Goal: Task Accomplishment & Management: Use online tool/utility

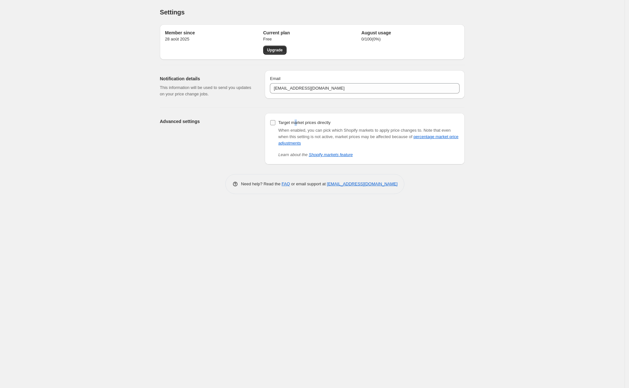
click at [296, 126] on span "Target market prices directly" at bounding box center [304, 122] width 52 height 6
click at [277, 123] on label "Target market prices directly" at bounding box center [300, 122] width 61 height 9
click at [275, 123] on input "Target market prices directly" at bounding box center [272, 122] width 5 height 5
checkbox input "true"
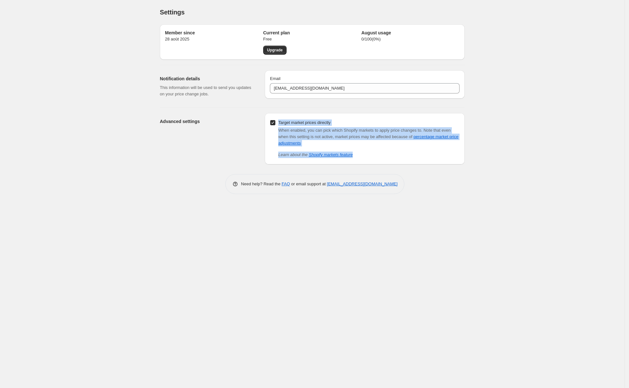
drag, startPoint x: 364, startPoint y: 155, endPoint x: 266, endPoint y: 117, distance: 105.2
click at [266, 117] on div "Target market prices directly When enabled, you can pick which Shopify markets …" at bounding box center [365, 138] width 200 height 51
copy div "Target market prices directly When enabled, you can pick which Shopify markets …"
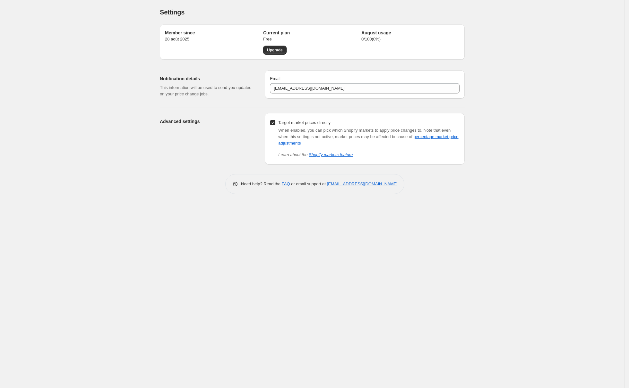
click at [176, 294] on div "Settings. This page is ready Settings Member since 28 août 2025 Current plan Fr…" at bounding box center [312, 194] width 624 height 388
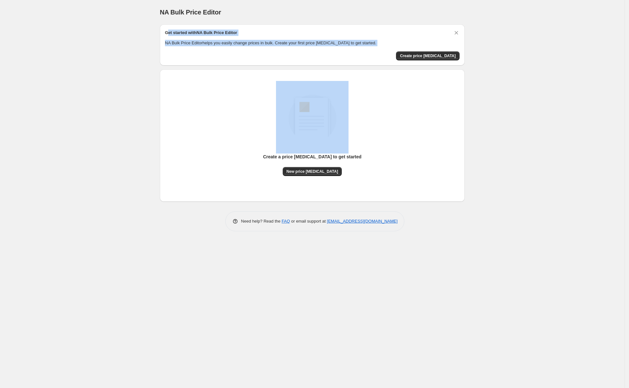
drag, startPoint x: 166, startPoint y: 32, endPoint x: 357, endPoint y: 46, distance: 191.4
click at [467, 65] on div "NA Bulk Price Editor. This page is ready NA Bulk Price Editor Get started with …" at bounding box center [312, 120] width 320 height 241
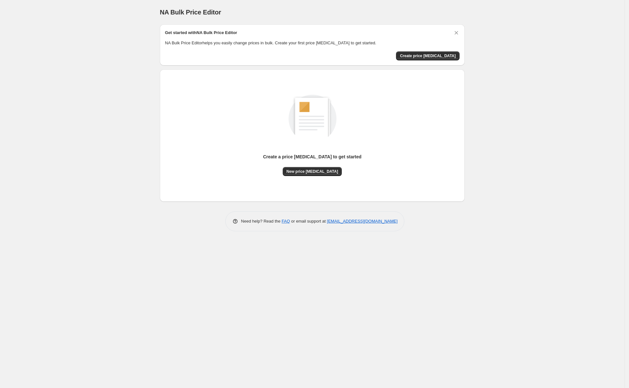
click at [163, 31] on div "Get started with NA Bulk Price Editor NA Bulk Price Editor helps you easily cha…" at bounding box center [312, 44] width 305 height 41
drag, startPoint x: 166, startPoint y: 33, endPoint x: 415, endPoint y: 202, distance: 301.1
click at [415, 202] on div "Get started with NA Bulk Price Editor NA Bulk Price Editor helps you easily cha…" at bounding box center [312, 127] width 305 height 207
click at [476, 228] on div "NA Bulk Price Editor. This page is ready NA Bulk Price Editor Get started with …" at bounding box center [312, 194] width 624 height 388
drag, startPoint x: 162, startPoint y: 12, endPoint x: 526, endPoint y: 222, distance: 420.1
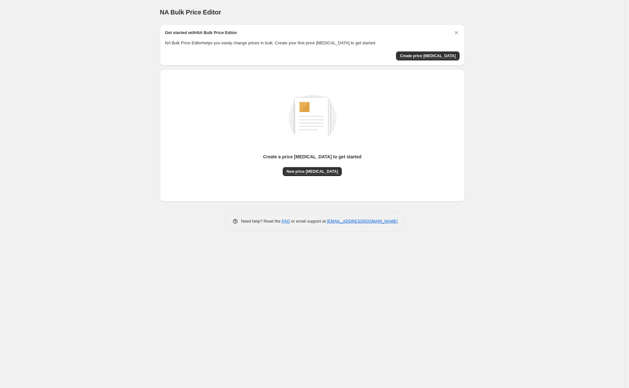
click at [526, 222] on div "NA Bulk Price Editor. This page is ready NA Bulk Price Editor Get started with …" at bounding box center [312, 194] width 624 height 388
click at [604, 38] on div "NA Bulk Price Editor. This page is ready NA Bulk Price Editor Get started with …" at bounding box center [312, 194] width 624 height 388
click at [322, 167] on button "New price [MEDICAL_DATA]" at bounding box center [312, 171] width 59 height 9
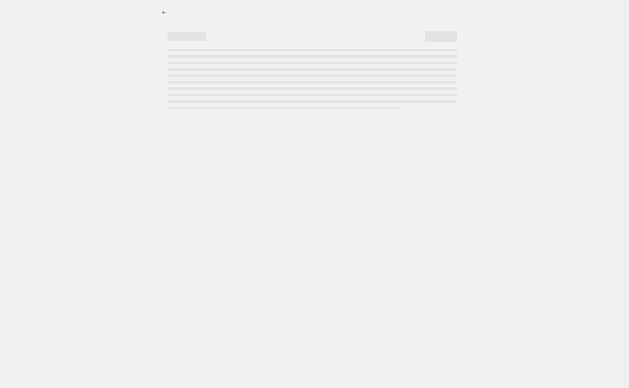
select select "percentage"
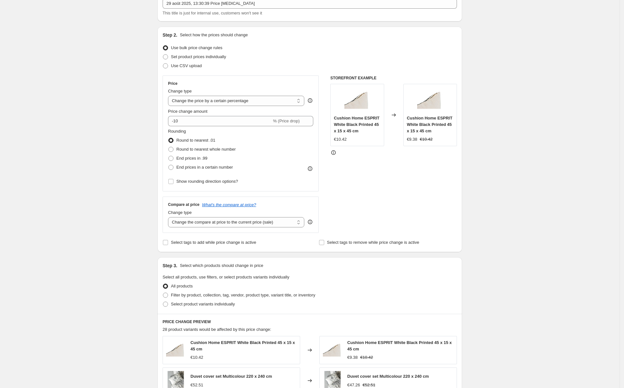
click at [592, 175] on div "Create new price [MEDICAL_DATA]. This page is ready Create new price [MEDICAL_D…" at bounding box center [310, 298] width 620 height 683
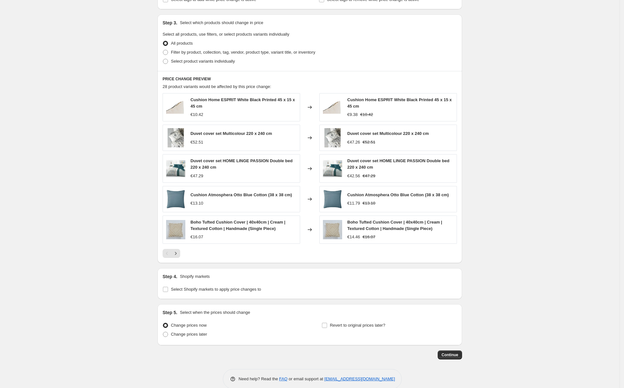
scroll to position [298, 0]
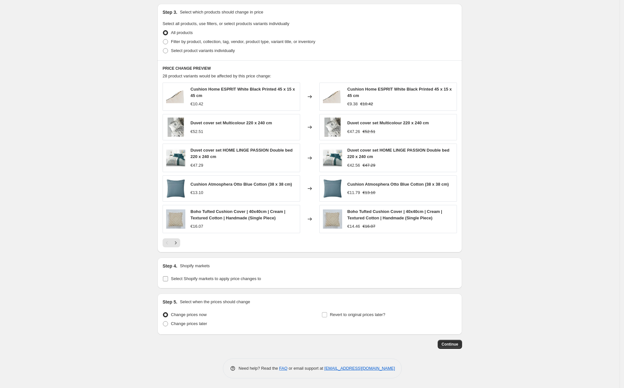
click at [175, 276] on span "Select Shopify markets to apply price changes to" at bounding box center [216, 278] width 90 height 5
click at [168, 276] on input "Select Shopify markets to apply price changes to" at bounding box center [165, 278] width 5 height 5
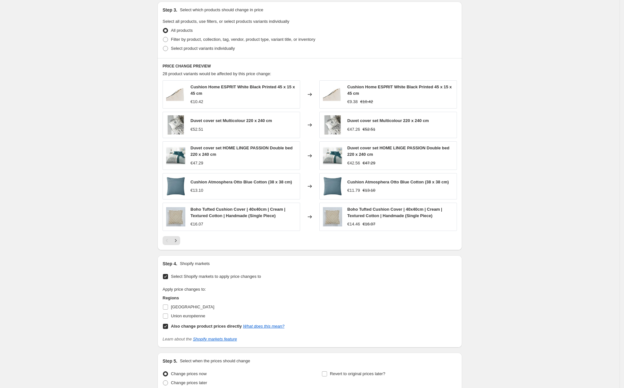
click at [168, 279] on input "Select Shopify markets to apply price changes to" at bounding box center [165, 276] width 5 height 5
checkbox input "false"
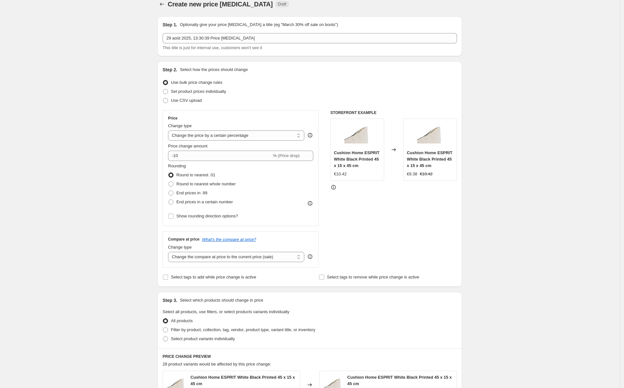
scroll to position [0, 0]
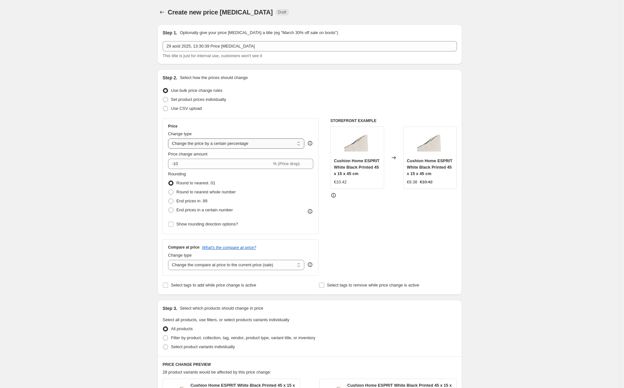
click at [224, 144] on select "Change the price to a certain amount Change the price by a certain amount Chang…" at bounding box center [236, 143] width 136 height 10
select select "to"
click at [170, 138] on select "Change the price to a certain amount Change the price by a certain amount Chang…" at bounding box center [236, 143] width 136 height 10
type input "80.00"
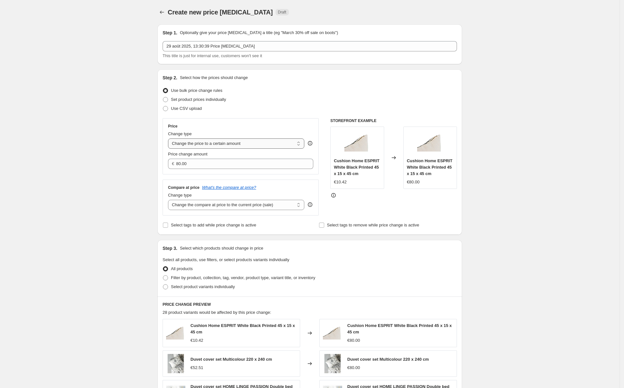
click at [224, 140] on select "Change the price to a certain amount Change the price by a certain amount Chang…" at bounding box center [236, 143] width 136 height 10
select select "margin"
type input "50"
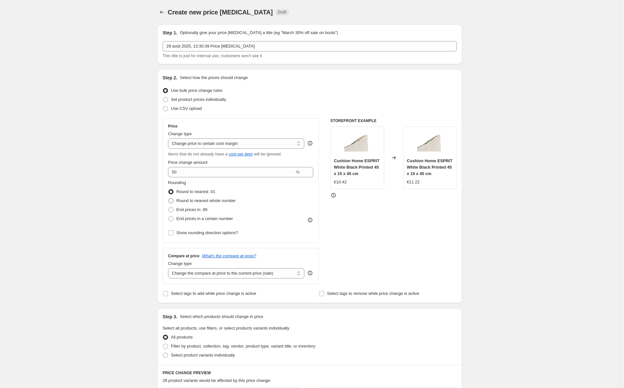
click at [205, 202] on span "Round to nearest whole number" at bounding box center [205, 200] width 59 height 5
click at [169, 198] on input "Round to nearest whole number" at bounding box center [168, 198] width 0 height 0
radio input "true"
click at [197, 212] on span "End prices in .99" at bounding box center [191, 209] width 31 height 5
click at [169, 207] on input "End prices in .99" at bounding box center [168, 207] width 0 height 0
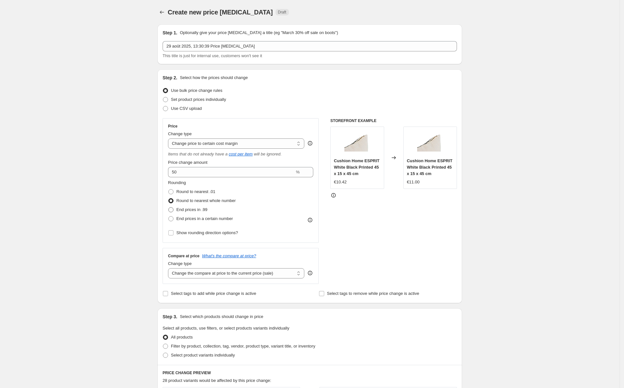
radio input "true"
drag, startPoint x: 194, startPoint y: 171, endPoint x: 164, endPoint y: 171, distance: 29.5
click at [164, 171] on div "Step 2. Select how the prices should change Use bulk price change rules Set pro…" at bounding box center [310, 186] width 305 height 234
type input "1"
click at [119, 189] on div "Create new price [MEDICAL_DATA]. This page is ready Create new price [MEDICAL_D…" at bounding box center [310, 346] width 620 height 692
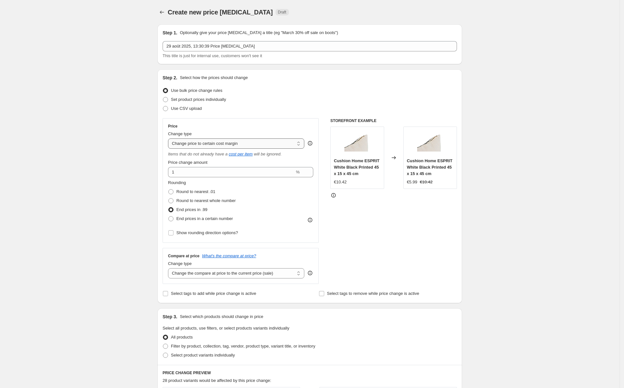
click at [235, 144] on select "Change the price to a certain amount Change the price by a certain amount Chang…" at bounding box center [236, 143] width 136 height 10
select select "pc"
click at [170, 138] on select "Change the price to a certain amount Change the price by a certain amount Chang…" at bounding box center [236, 143] width 136 height 10
drag, startPoint x: 194, startPoint y: 173, endPoint x: 141, endPoint y: 167, distance: 53.6
click at [141, 167] on div "Create new price [MEDICAL_DATA]. This page is ready Create new price [MEDICAL_D…" at bounding box center [310, 346] width 620 height 692
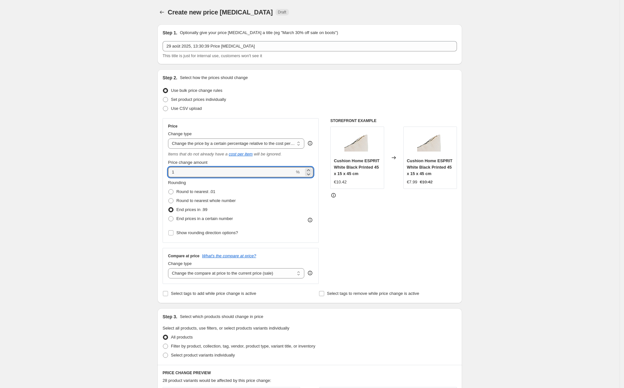
type input "1"
click at [108, 186] on div "Create new price [MEDICAL_DATA]. This page is ready Create new price [MEDICAL_D…" at bounding box center [310, 346] width 620 height 692
click at [373, 245] on div "STOREFRONT EXAMPLE Cushion Home ESPRIT White Black Printed 45 x 15 x 45 cm €10.…" at bounding box center [394, 201] width 127 height 166
click at [244, 173] on input "1" at bounding box center [231, 172] width 127 height 10
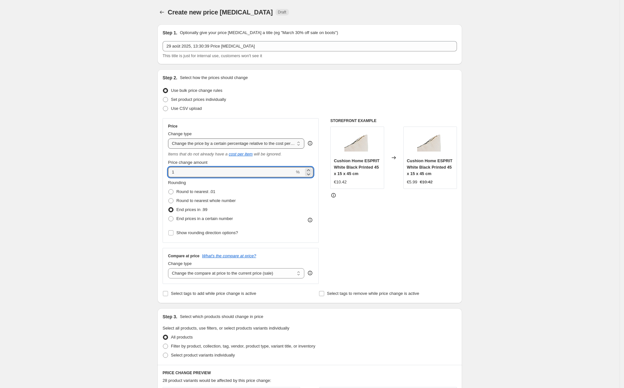
click at [217, 142] on select "Change the price to a certain amount Change the price by a certain amount Chang…" at bounding box center [236, 143] width 136 height 10
select select "ecap"
click at [170, 138] on select "Change the price to a certain amount Change the price by a certain amount Chang…" at bounding box center [236, 143] width 136 height 10
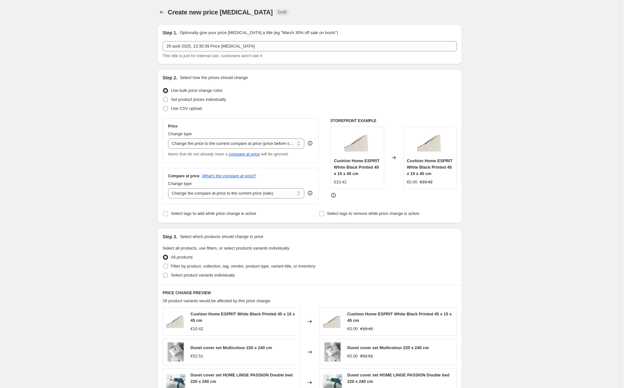
click at [103, 198] on div "Create new price [MEDICAL_DATA]. This page is ready Create new price [MEDICAL_D…" at bounding box center [310, 306] width 620 height 612
click at [253, 197] on select "Change the compare at price to the current price (sale) Change the compare at p…" at bounding box center [236, 193] width 136 height 10
select select "to"
click at [170, 189] on select "Change the compare at price to the current price (sale) Change the compare at p…" at bounding box center [236, 193] width 136 height 10
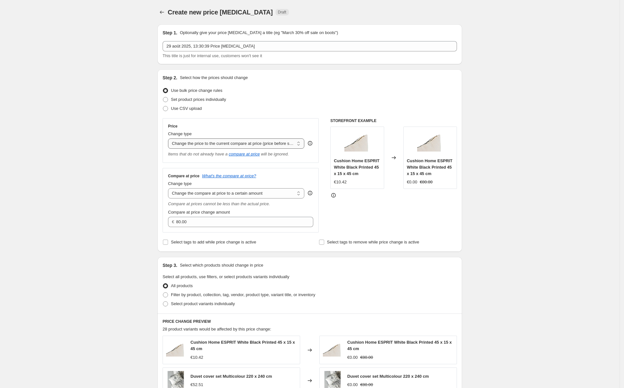
click at [221, 142] on select "Change the price to a certain amount Change the price by a certain amount Chang…" at bounding box center [236, 143] width 136 height 10
click at [272, 143] on select "Change the price to a certain amount Change the price by a certain amount Chang…" at bounding box center [236, 143] width 136 height 10
select select "no_change"
click at [170, 138] on select "Change the price to a certain amount Change the price by a certain amount Chang…" at bounding box center [236, 143] width 136 height 10
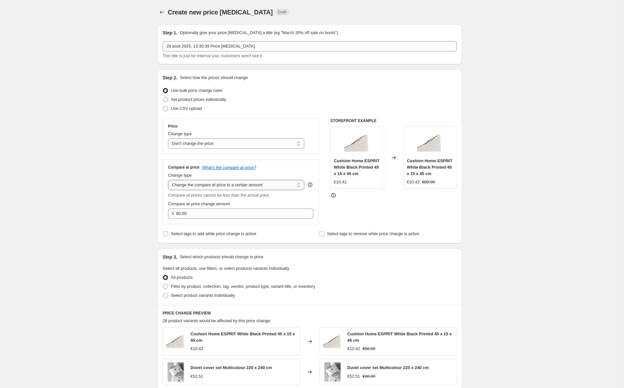
click at [291, 187] on select "Change the compare at price to the current price (sale) Change the compare at p…" at bounding box center [236, 185] width 136 height 10
click at [170, 180] on select "Change the compare at price to the current price (sale) Change the compare at p…" at bounding box center [236, 185] width 136 height 10
click at [280, 185] on select "Change the compare at price to the current price (sale) Change the compare at p…" at bounding box center [236, 185] width 136 height 10
click at [170, 180] on select "Change the compare at price to the current price (sale) Change the compare at p…" at bounding box center [236, 185] width 136 height 10
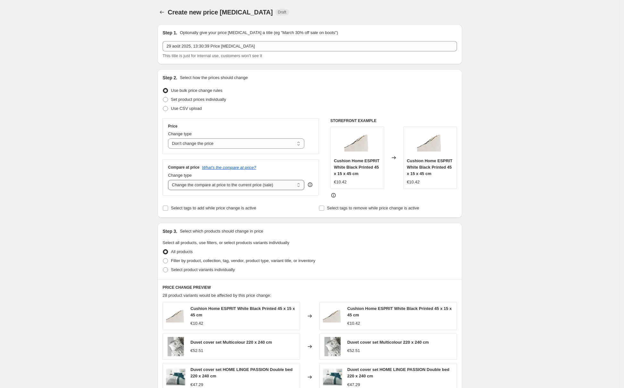
click at [281, 186] on select "Change the compare at price to the current price (sale) Change the compare at p…" at bounding box center [236, 185] width 136 height 10
click at [170, 180] on select "Change the compare at price to the current price (sale) Change the compare at p…" at bounding box center [236, 185] width 136 height 10
click at [286, 187] on select "Change the compare at price to the current price (sale) Change the compare at p…" at bounding box center [236, 185] width 136 height 10
click at [170, 180] on select "Change the compare at price to the current price (sale) Change the compare at p…" at bounding box center [236, 185] width 136 height 10
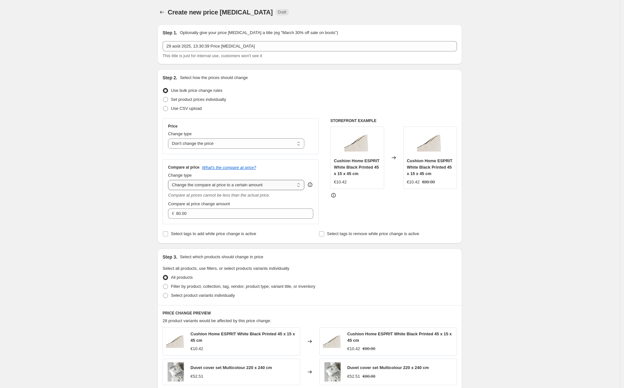
click at [288, 186] on select "Change the compare at price to the current price (sale) Change the compare at p…" at bounding box center [236, 185] width 136 height 10
select select "by"
click at [170, 180] on select "Change the compare at price to the current price (sale) Change the compare at p…" at bounding box center [236, 185] width 136 height 10
type input "-10.00"
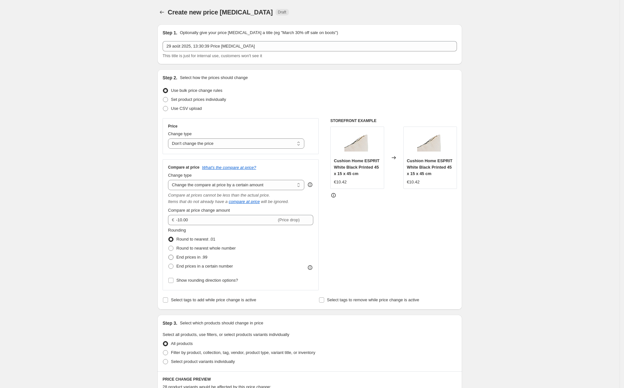
click at [174, 258] on span at bounding box center [170, 256] width 5 height 5
click at [169, 255] on input "End prices in .99" at bounding box center [168, 254] width 0 height 0
radio input "true"
click at [366, 249] on div "STOREFRONT EXAMPLE Cushion Home ESPRIT White Black Printed 45 x 15 x 45 cm €10.…" at bounding box center [394, 204] width 127 height 172
click at [286, 144] on select "Change the price to a certain amount Change the price by a certain amount Chang…" at bounding box center [236, 143] width 136 height 10
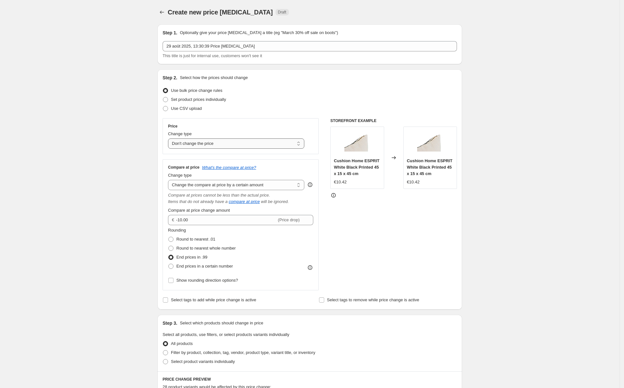
select select "margin"
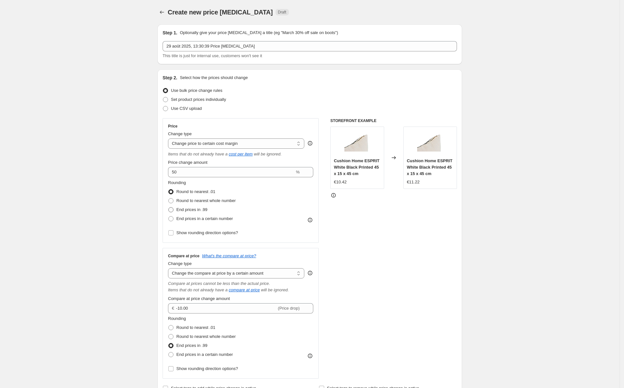
click at [190, 208] on span "End prices in .99" at bounding box center [191, 209] width 31 height 5
click at [169, 207] on input "End prices in .99" at bounding box center [168, 207] width 0 height 0
radio input "true"
click at [240, 271] on select "Change the compare at price to the current price (sale) Change the compare at p…" at bounding box center [236, 273] width 136 height 10
select select "remove"
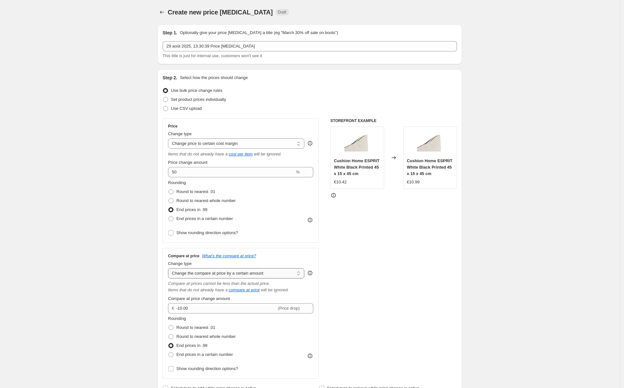
click at [170, 269] on select "Change the compare at price to the current price (sale) Change the compare at p…" at bounding box center [236, 273] width 136 height 10
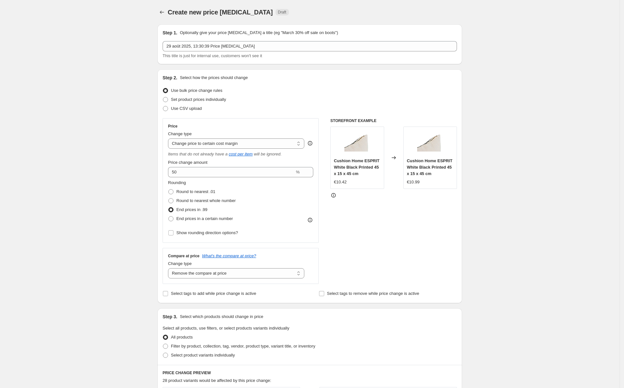
click at [380, 258] on div "STOREFRONT EXAMPLE Cushion Home ESPRIT White Black Printed 45 x 15 x 45 cm €10.…" at bounding box center [394, 201] width 127 height 166
click at [206, 235] on span "Show rounding direction options?" at bounding box center [207, 232] width 62 height 5
click at [174, 235] on input "Show rounding direction options?" at bounding box center [170, 232] width 5 height 5
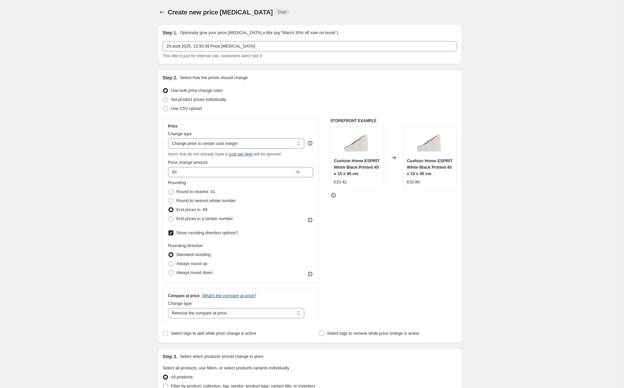
click at [206, 235] on span "Show rounding direction options?" at bounding box center [207, 232] width 62 height 5
click at [174, 235] on input "Show rounding direction options?" at bounding box center [170, 232] width 5 height 5
checkbox input "false"
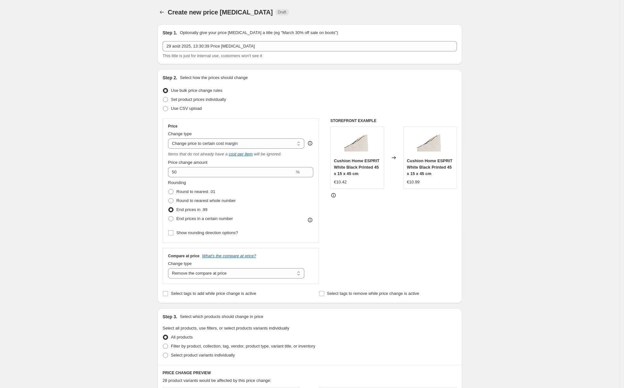
click at [375, 234] on div "STOREFRONT EXAMPLE Cushion Home ESPRIT White Black Printed 45 x 15 x 45 cm €10.…" at bounding box center [394, 201] width 127 height 166
click at [257, 176] on input "50" at bounding box center [231, 172] width 127 height 10
drag, startPoint x: 222, startPoint y: 170, endPoint x: 164, endPoint y: 170, distance: 58.1
click at [164, 170] on div "Step 2. Select how the prices should change Use bulk price change rules Set pro…" at bounding box center [310, 186] width 305 height 234
click at [519, 249] on div "Create new price [MEDICAL_DATA]. This page is ready Create new price [MEDICAL_D…" at bounding box center [310, 346] width 620 height 692
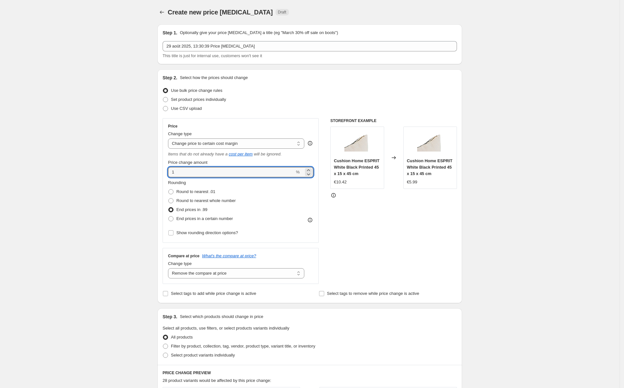
drag, startPoint x: 182, startPoint y: 171, endPoint x: 167, endPoint y: 171, distance: 14.4
click at [167, 171] on div "Price Change type Change the price to a certain amount Change the price by a ce…" at bounding box center [241, 180] width 156 height 125
type input "20"
click at [388, 228] on div "STOREFRONT EXAMPLE Cushion Home ESPRIT White Black Printed 45 x 15 x 45 cm €10.…" at bounding box center [394, 201] width 127 height 166
click at [211, 142] on select "Change the price to a certain amount Change the price by a certain amount Chang…" at bounding box center [236, 143] width 136 height 10
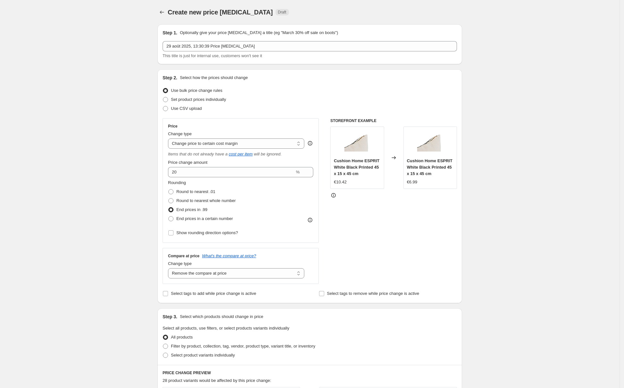
click at [111, 155] on div "Create new price [MEDICAL_DATA]. This page is ready Create new price [MEDICAL_D…" at bounding box center [310, 346] width 620 height 692
click at [248, 144] on select "Change the price to a certain amount Change the price by a certain amount Chang…" at bounding box center [236, 143] width 136 height 10
select select "pc"
click at [170, 138] on select "Change the price to a certain amount Change the price by a certain amount Chang…" at bounding box center [236, 143] width 136 height 10
type input "50"
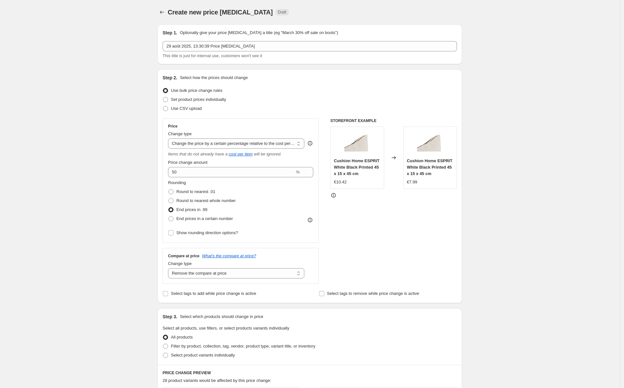
click at [260, 150] on div "Price Change type Change the price to a certain amount Change the price by a ce…" at bounding box center [240, 181] width 145 height 114
click at [260, 146] on select "Change the price to a certain amount Change the price by a certain amount Chang…" at bounding box center [236, 143] width 136 height 10
click at [202, 101] on span "Set product prices individually" at bounding box center [198, 99] width 55 height 5
click at [163, 97] on input "Set product prices individually" at bounding box center [163, 97] width 0 height 0
radio input "true"
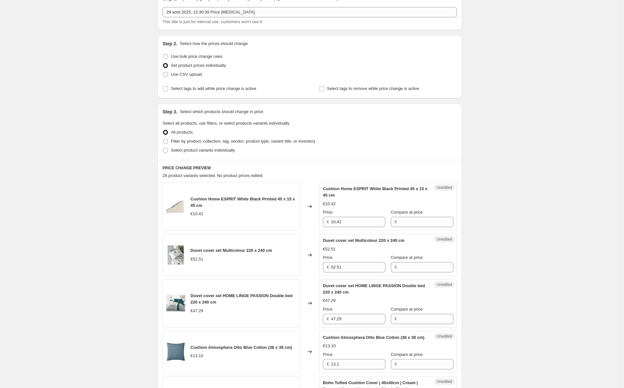
scroll to position [128, 0]
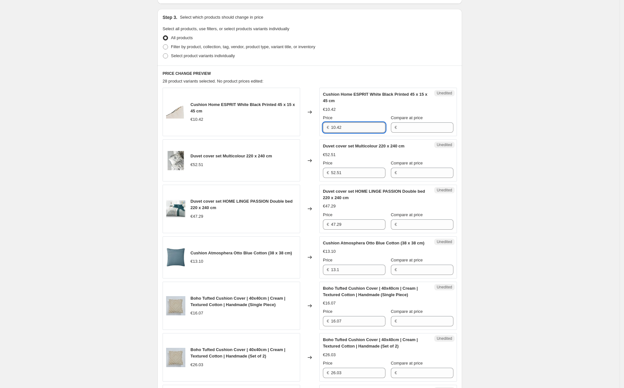
click at [344, 127] on input "10.42" at bounding box center [358, 127] width 55 height 10
type input "10.99"
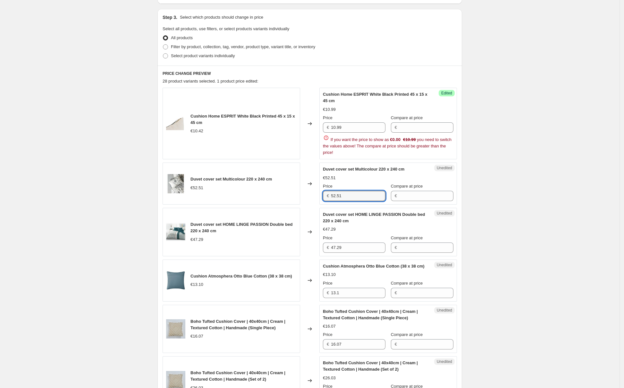
drag, startPoint x: 351, startPoint y: 172, endPoint x: 342, endPoint y: 172, distance: 9.0
click at [342, 172] on div "Duvet cover set Multicolour 220 x 240 cm €52.51 Price € 52.51 Compare at price €" at bounding box center [388, 183] width 131 height 35
click at [417, 148] on span "If you want the price to show as €0.00 €10.99 you need to switch the values abo…" at bounding box center [387, 146] width 129 height 18
click at [433, 126] on input "Compare at price" at bounding box center [426, 127] width 55 height 10
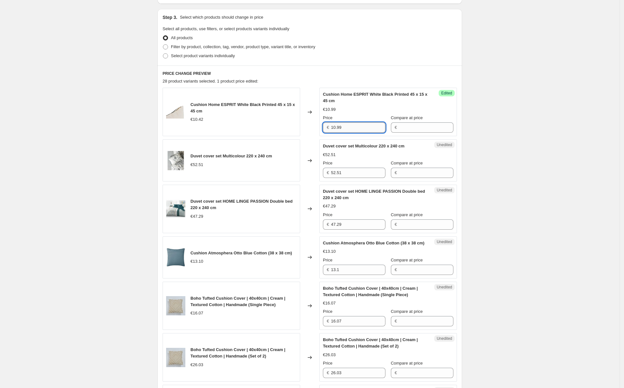
click at [361, 133] on input "10.99" at bounding box center [358, 127] width 55 height 10
click at [356, 176] on input "52.51" at bounding box center [358, 173] width 55 height 10
click at [354, 173] on input "52.51" at bounding box center [358, 173] width 55 height 10
type input "52.99"
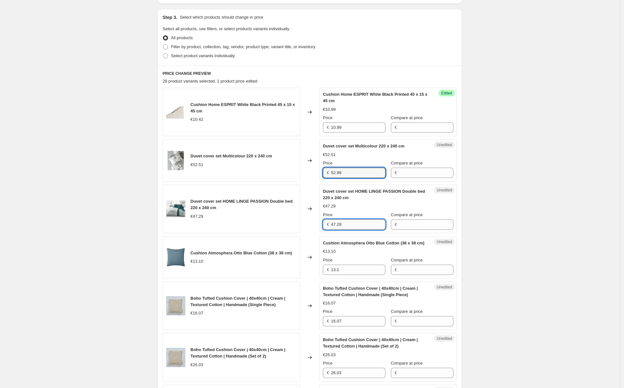
click at [352, 225] on div "Duvet cover set HOME LINGE PASSION Double bed 220 x 240 cm €47.29 Price € 47.29…" at bounding box center [388, 208] width 131 height 41
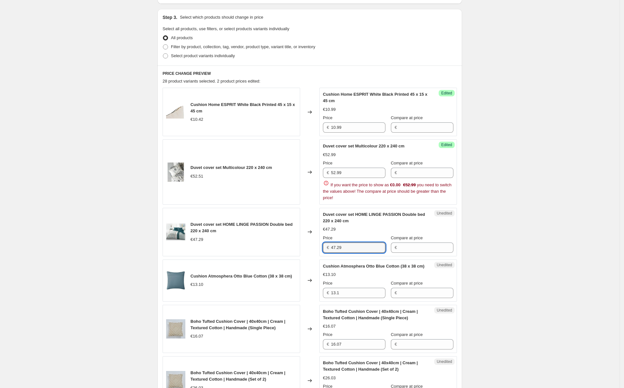
click at [393, 153] on div "€52.99" at bounding box center [388, 154] width 131 height 6
click at [302, 188] on div "Duvet cover set Multicolour 220 x 240 cm €52.51 Changed to Success Edited Duvet…" at bounding box center [310, 171] width 295 height 65
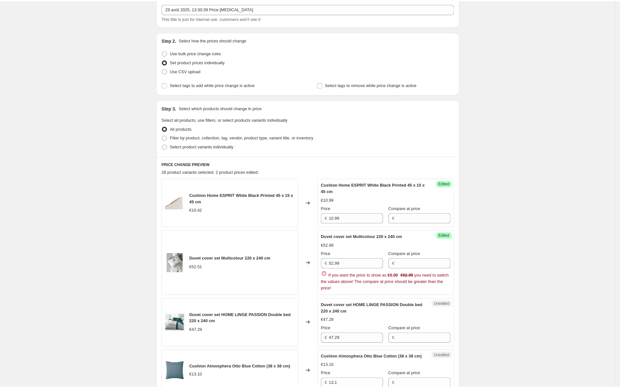
scroll to position [0, 0]
